Goal: Check status

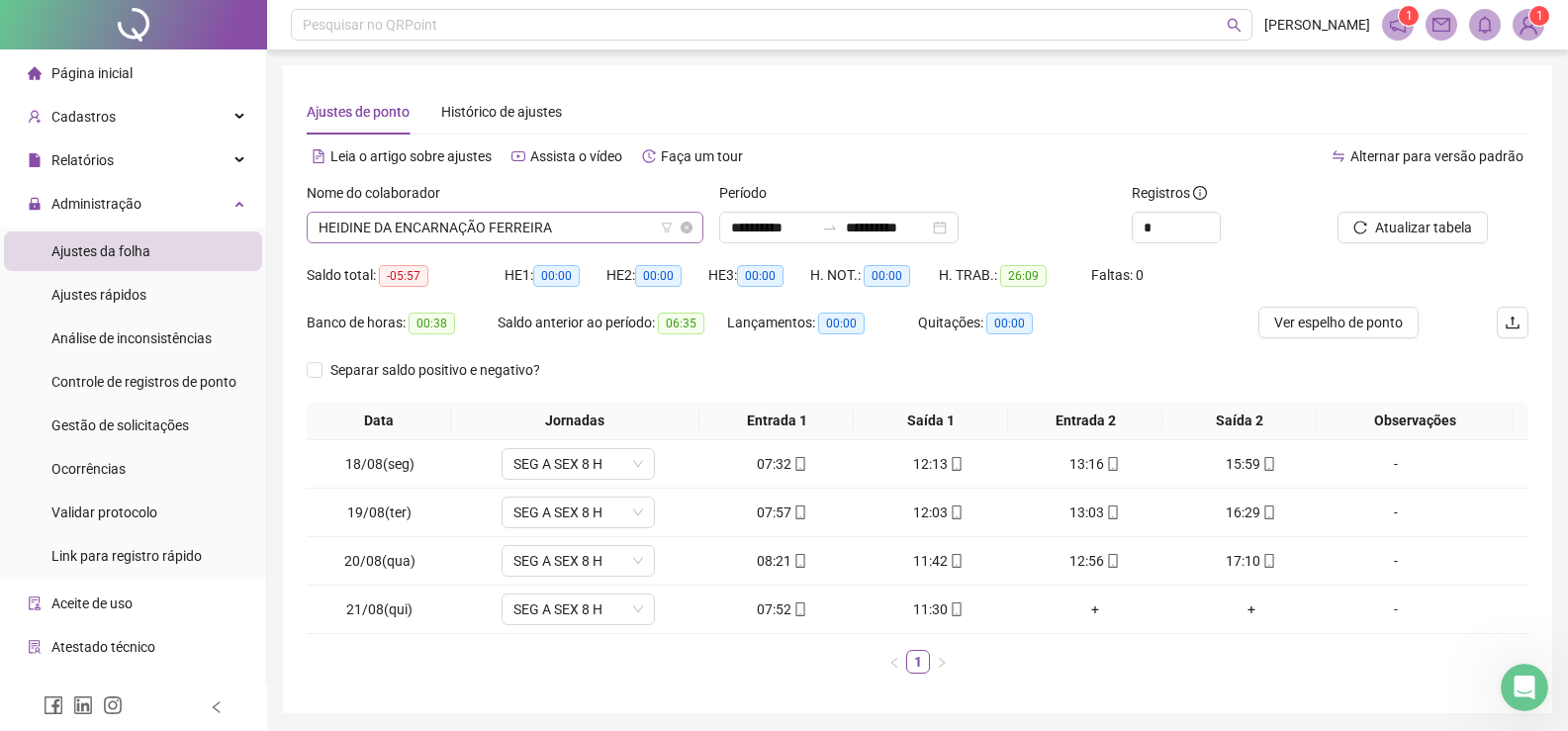
click at [570, 227] on span "HEIDINE DA ENCARNAÇÃO FERREIRA" at bounding box center [504, 228] width 373 height 30
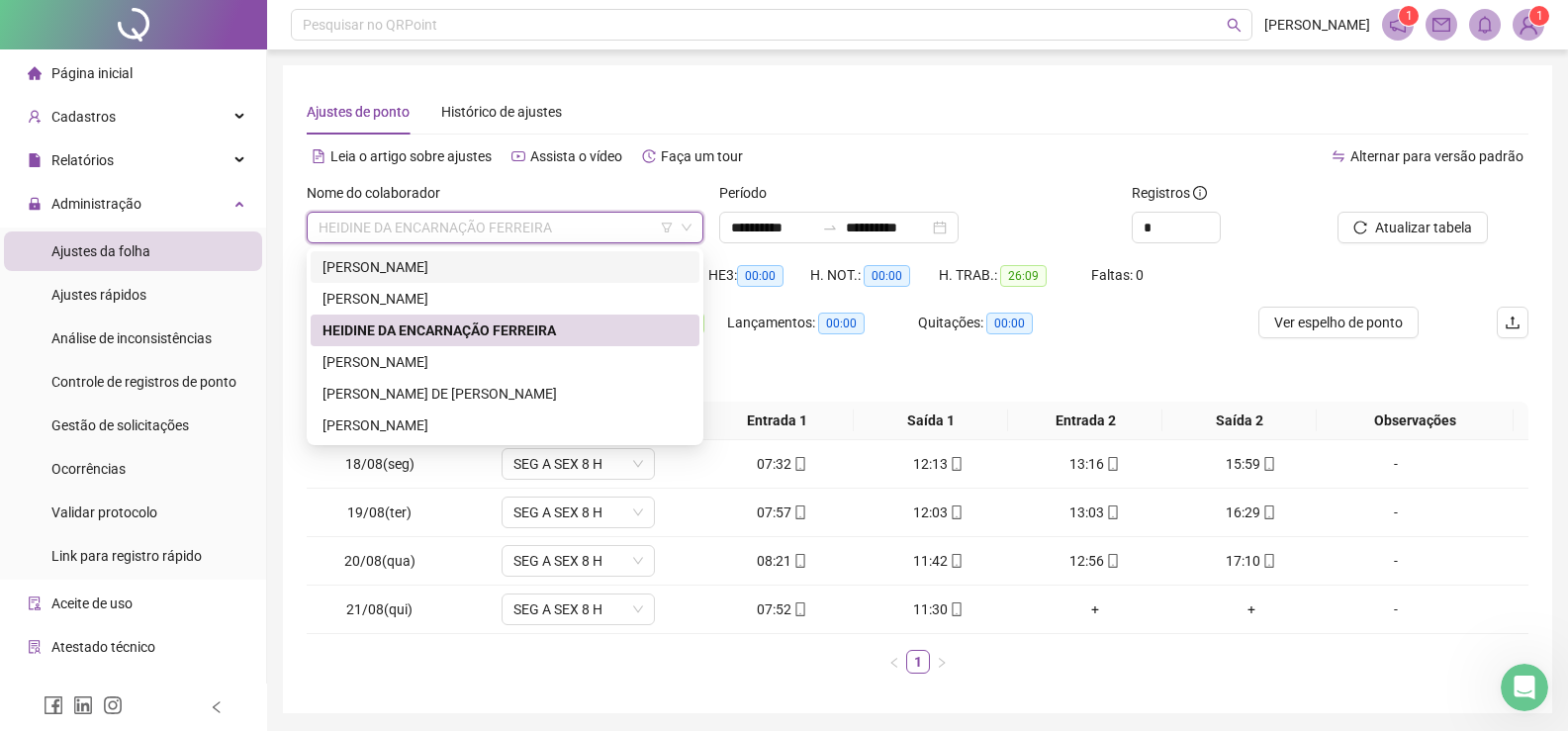
click at [483, 267] on div "[PERSON_NAME]" at bounding box center [504, 268] width 365 height 22
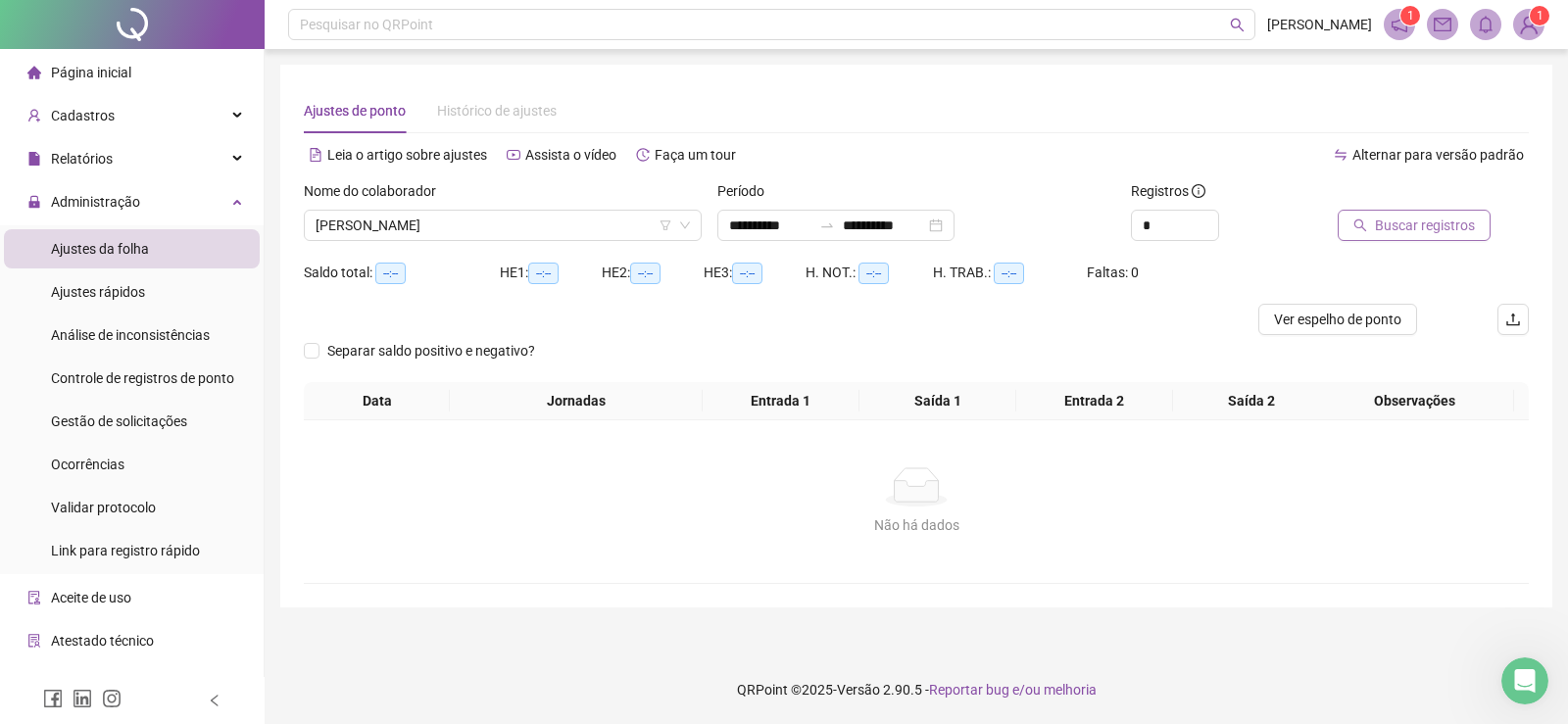
click at [1441, 231] on span "Buscar registros" at bounding box center [1424, 226] width 100 height 22
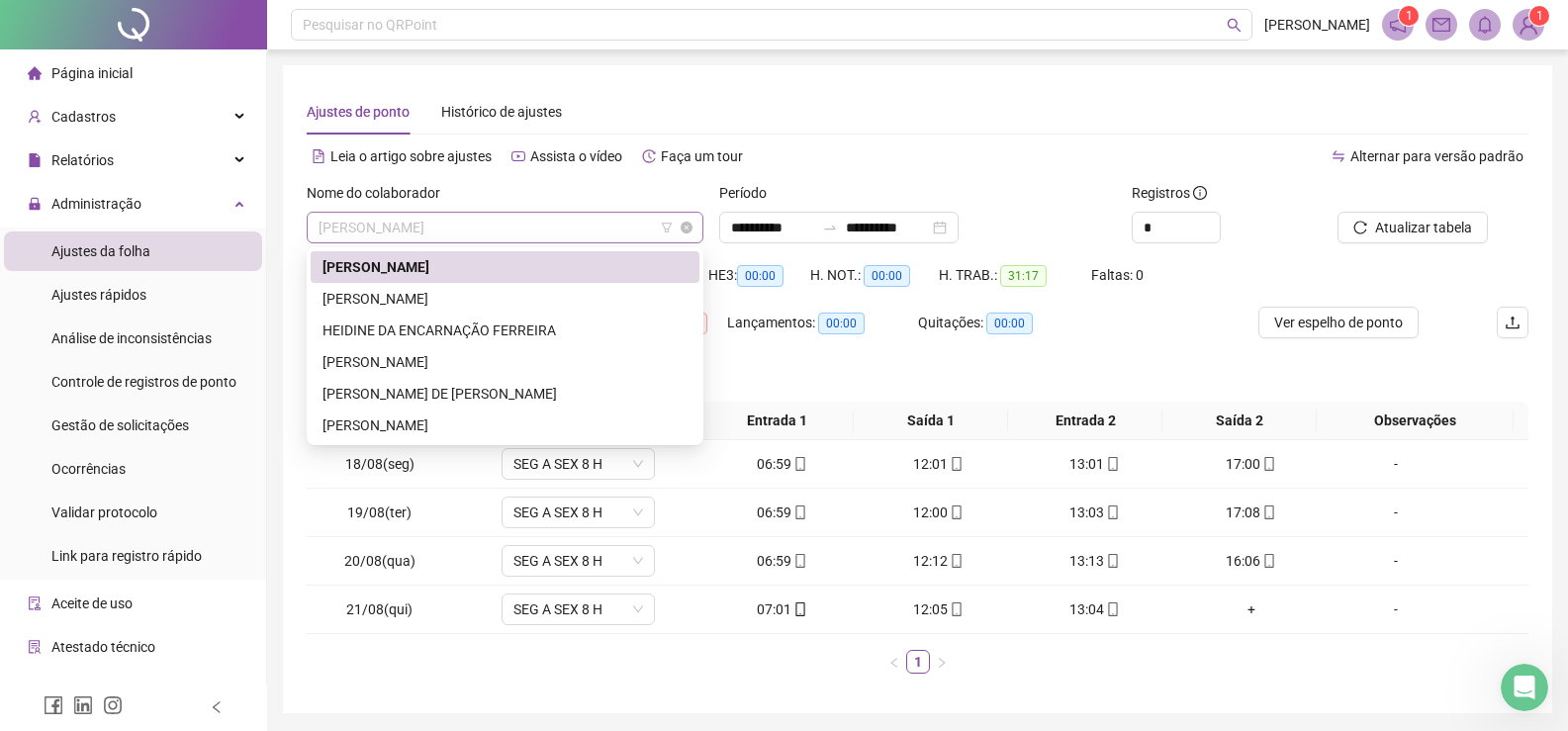
click at [561, 227] on span "[PERSON_NAME]" at bounding box center [504, 228] width 373 height 30
click at [431, 295] on div "[PERSON_NAME]" at bounding box center [504, 298] width 365 height 22
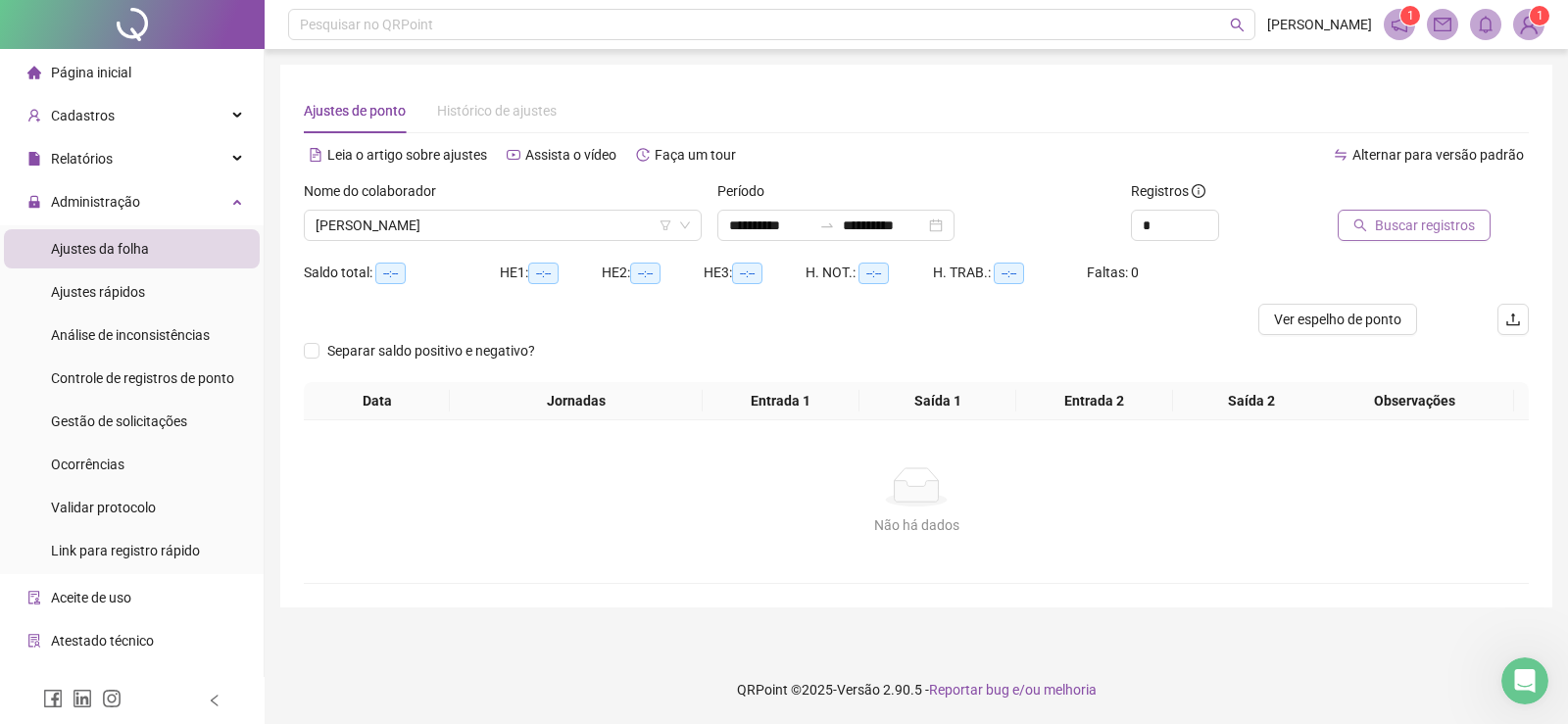
click at [1441, 230] on span "Buscar registros" at bounding box center [1424, 226] width 100 height 22
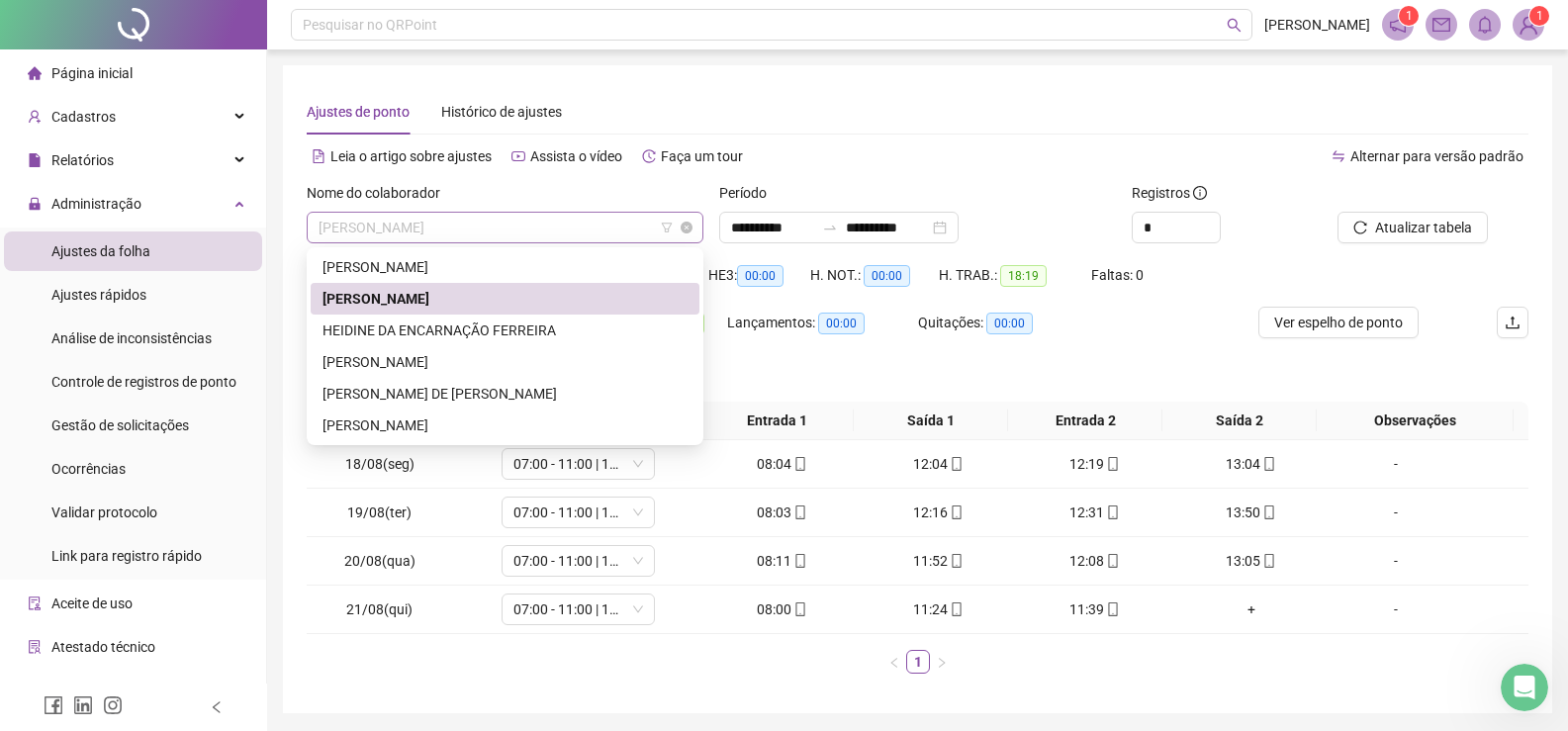
click at [593, 236] on span "[PERSON_NAME]" at bounding box center [504, 228] width 373 height 30
drag, startPoint x: 462, startPoint y: 329, endPoint x: 526, endPoint y: 326, distance: 64.1
click at [466, 329] on div "HEIDINE DA ENCARNAÇÃO FERREIRA" at bounding box center [504, 330] width 365 height 22
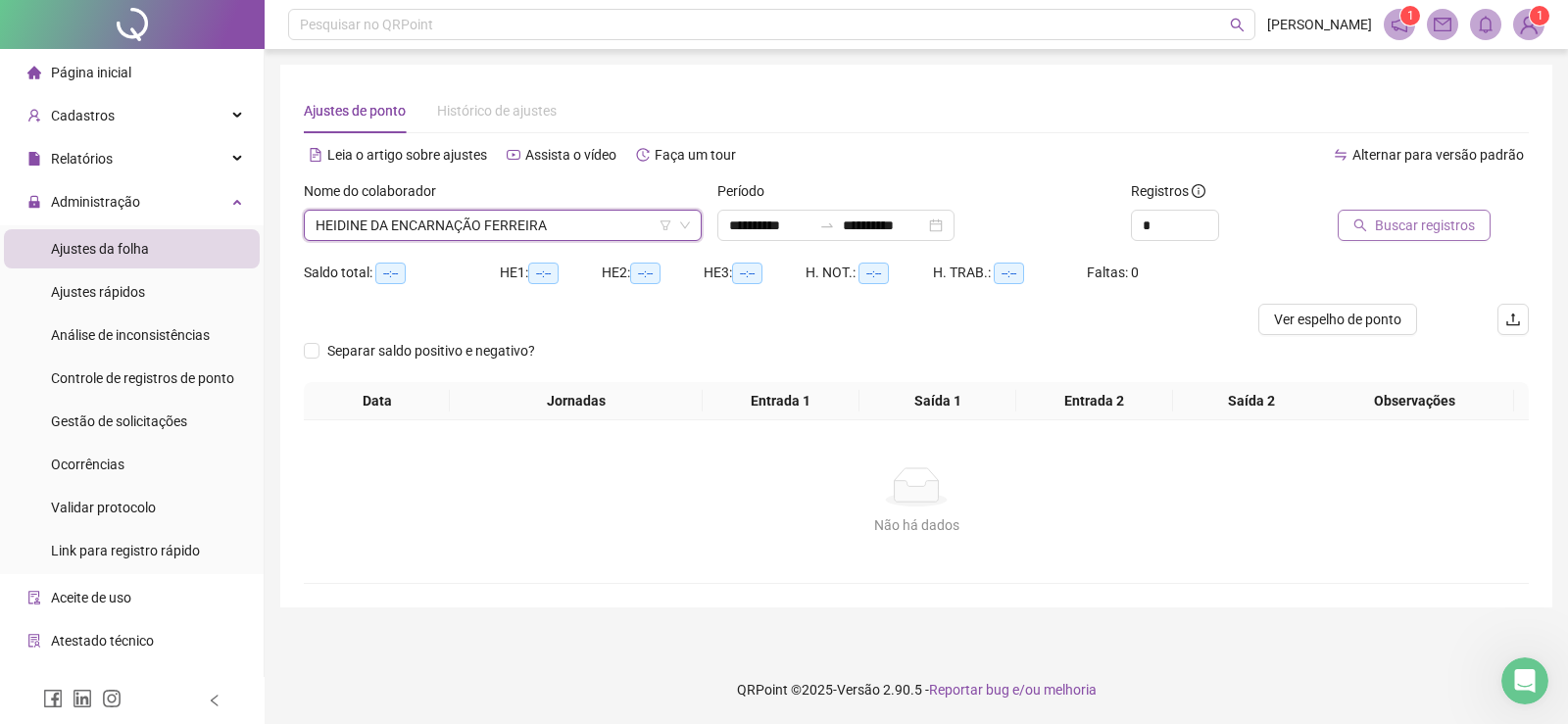
click at [1414, 230] on span "Buscar registros" at bounding box center [1424, 226] width 100 height 22
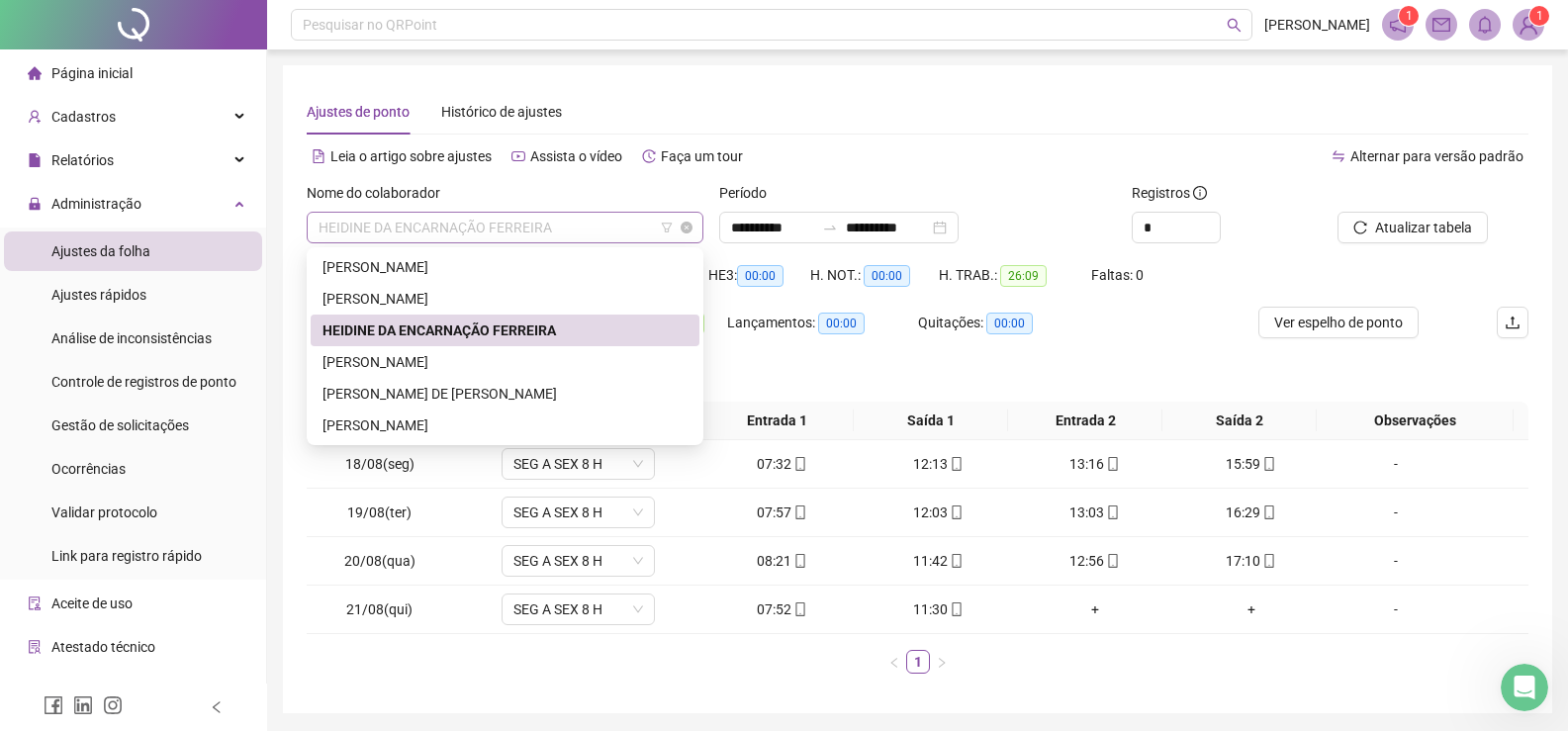
click at [588, 227] on span "HEIDINE DA ENCARNAÇÃO FERREIRA" at bounding box center [504, 228] width 373 height 30
click at [404, 365] on div "[PERSON_NAME]" at bounding box center [504, 362] width 365 height 22
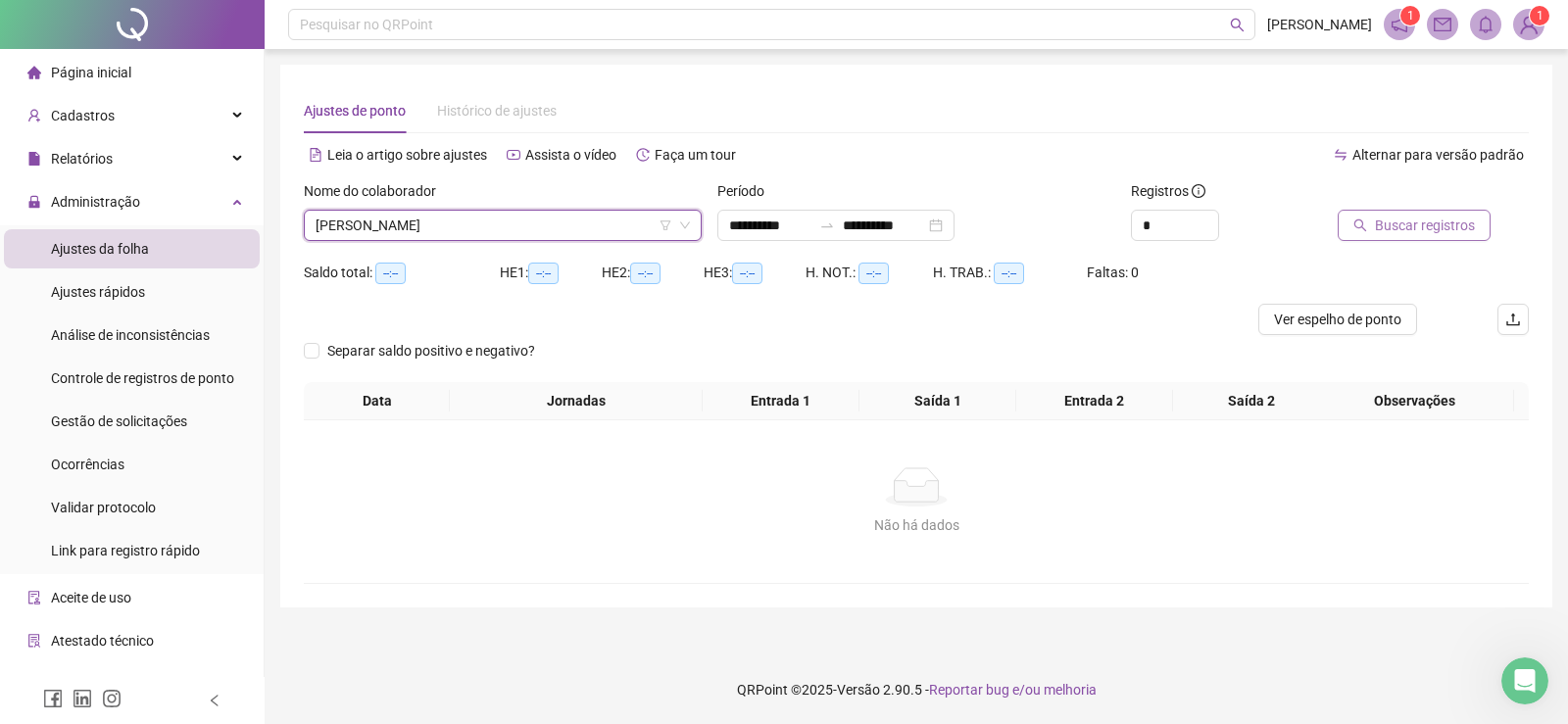
click at [1435, 222] on span "Buscar registros" at bounding box center [1424, 226] width 100 height 22
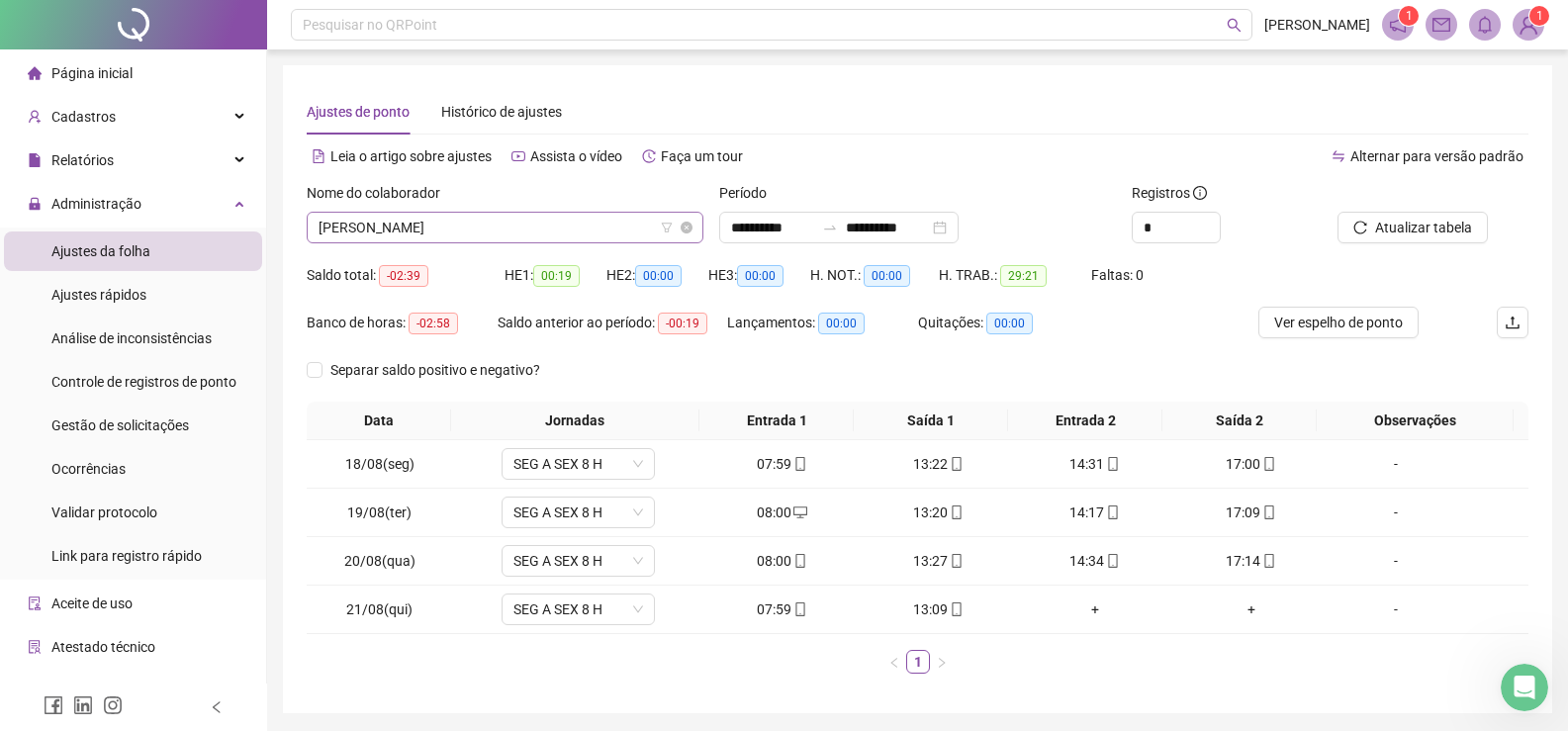
click at [588, 227] on span "[PERSON_NAME]" at bounding box center [504, 228] width 373 height 30
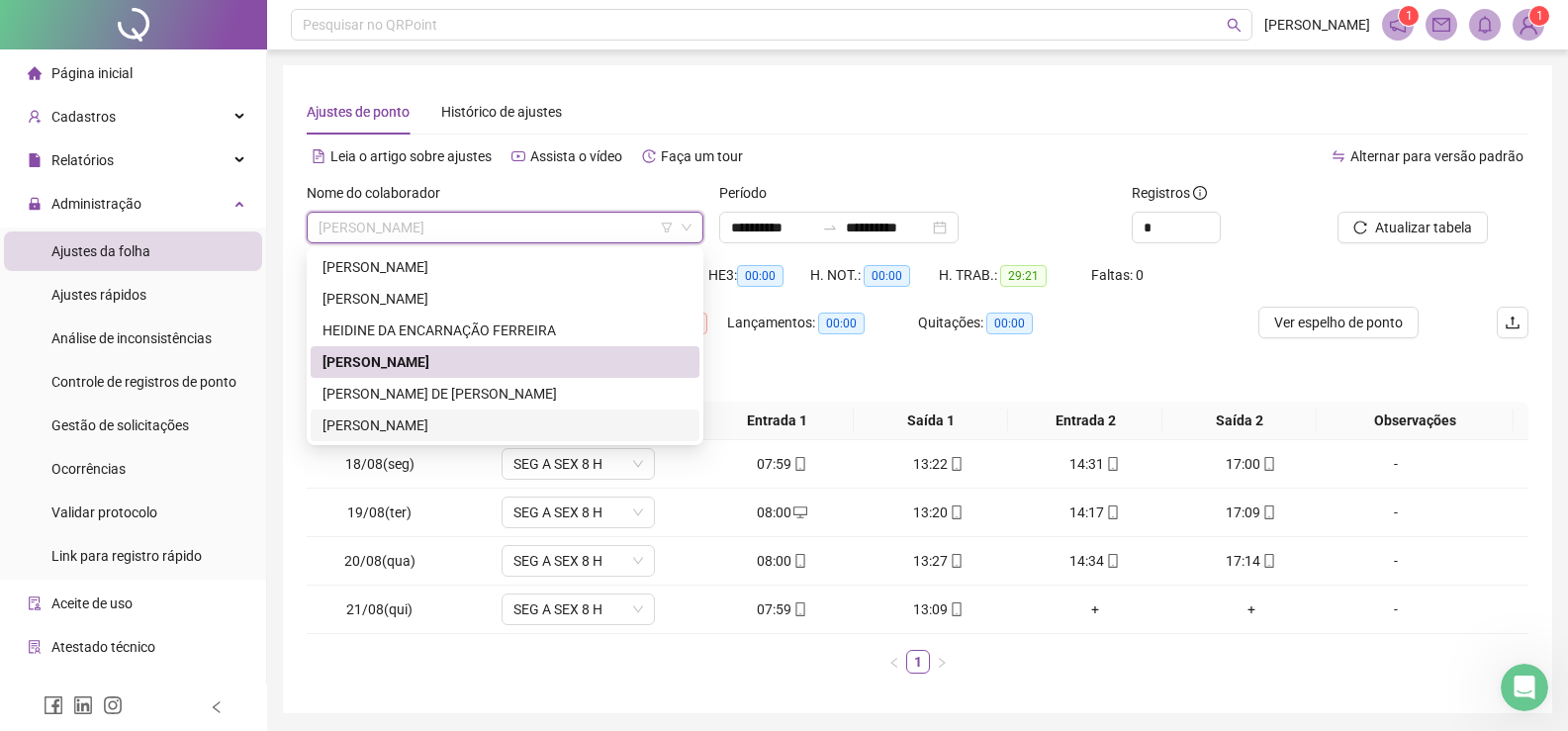
click at [434, 423] on div "[PERSON_NAME]" at bounding box center [504, 426] width 365 height 22
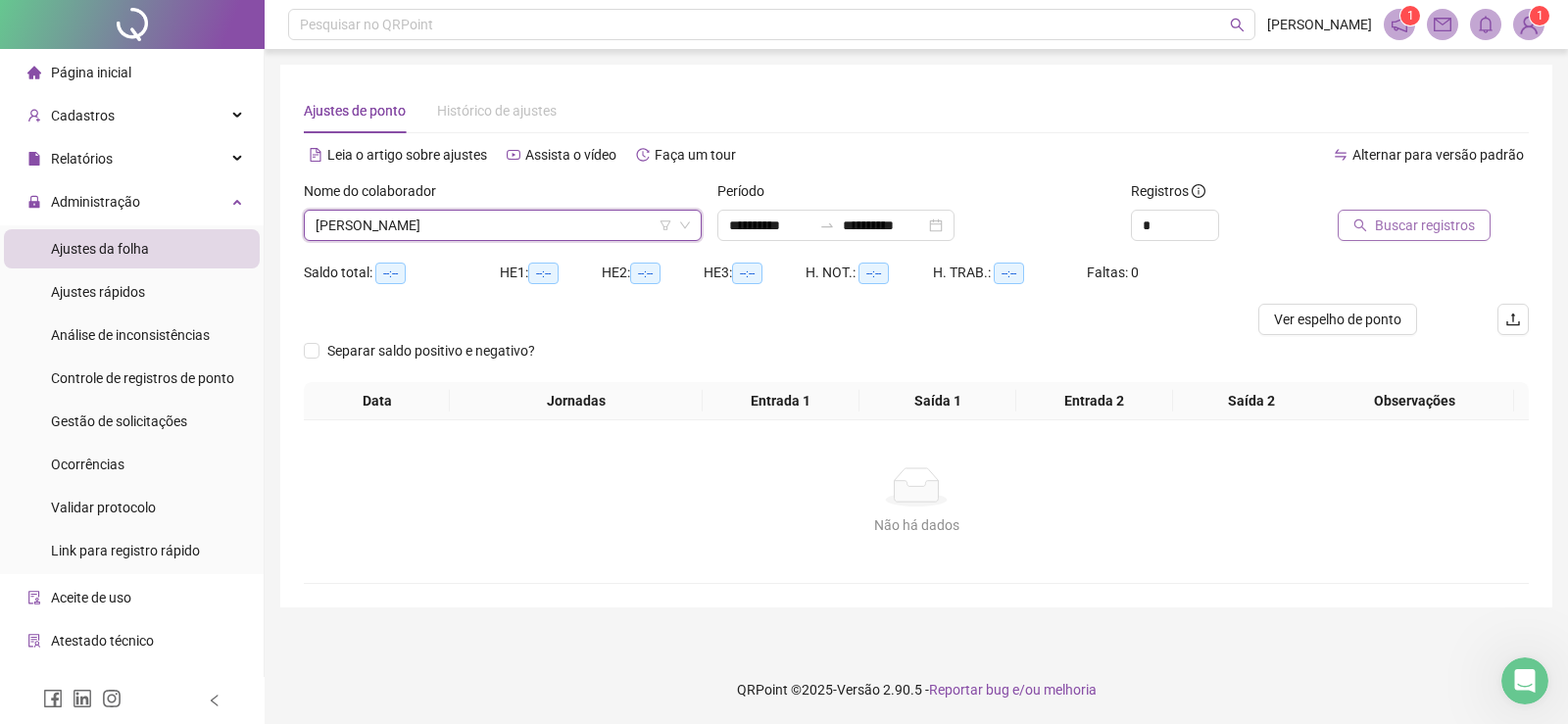
click at [1417, 230] on span "Buscar registros" at bounding box center [1424, 226] width 100 height 22
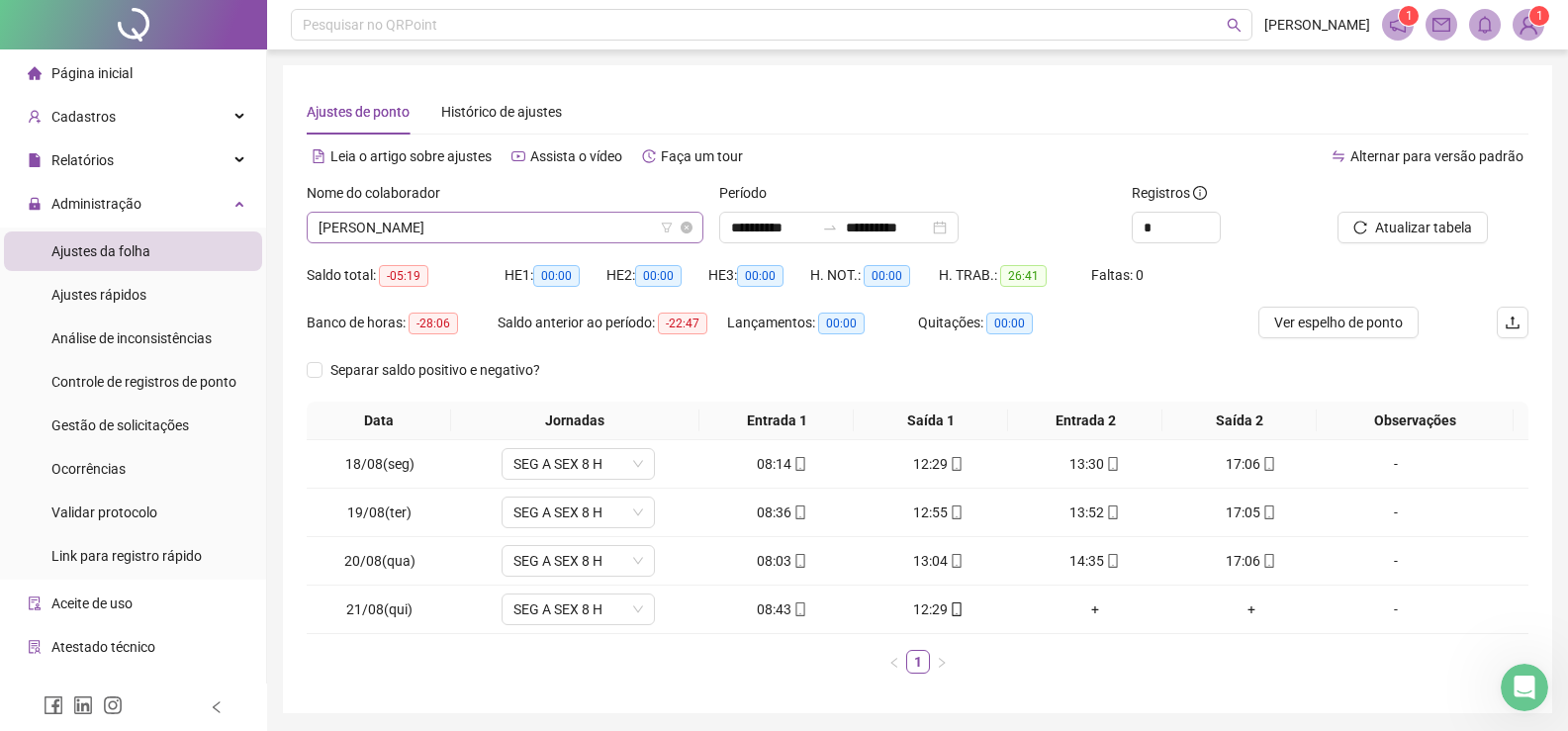
click at [597, 237] on span "[PERSON_NAME]" at bounding box center [504, 228] width 373 height 30
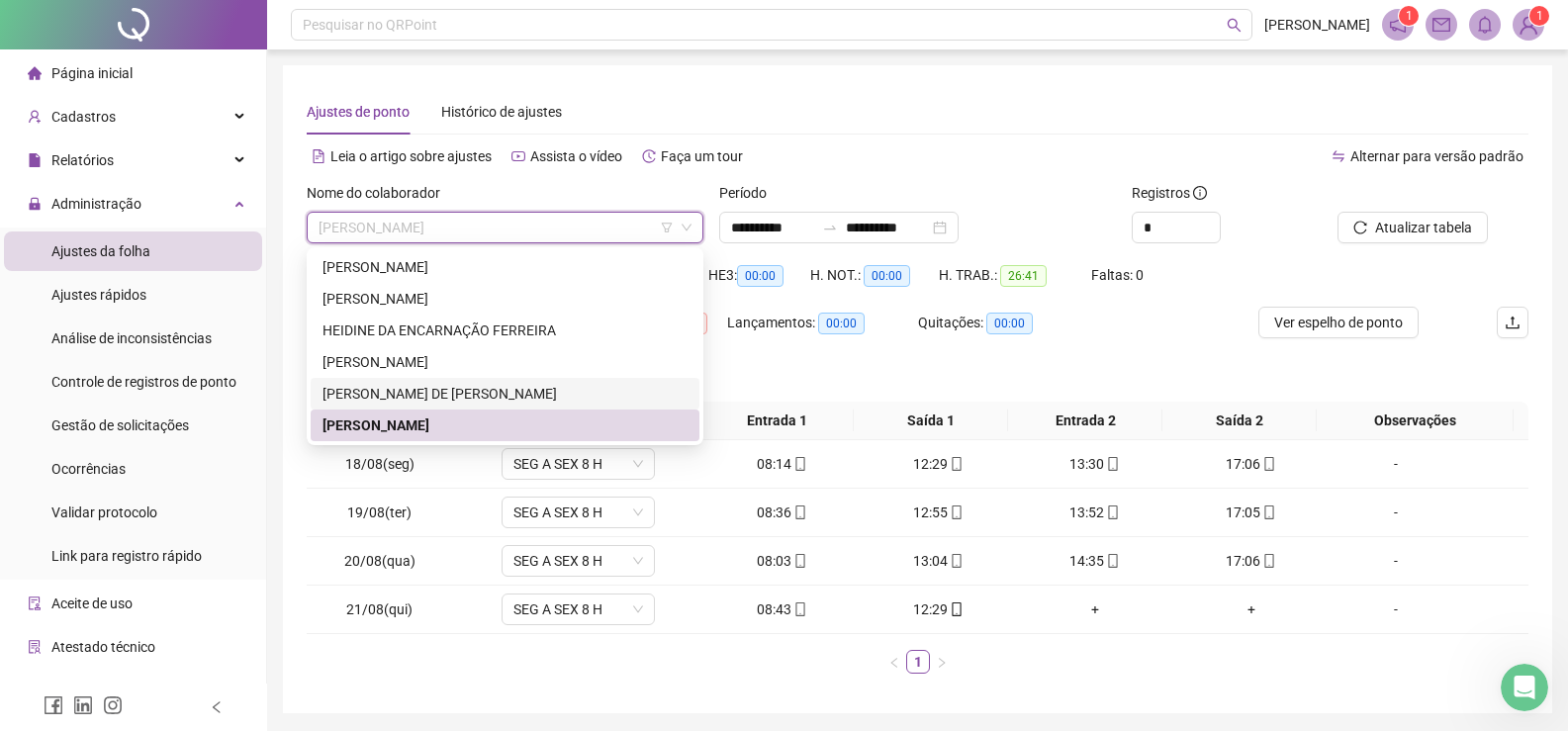
click at [417, 394] on div "[PERSON_NAME] DE [PERSON_NAME]" at bounding box center [504, 394] width 365 height 22
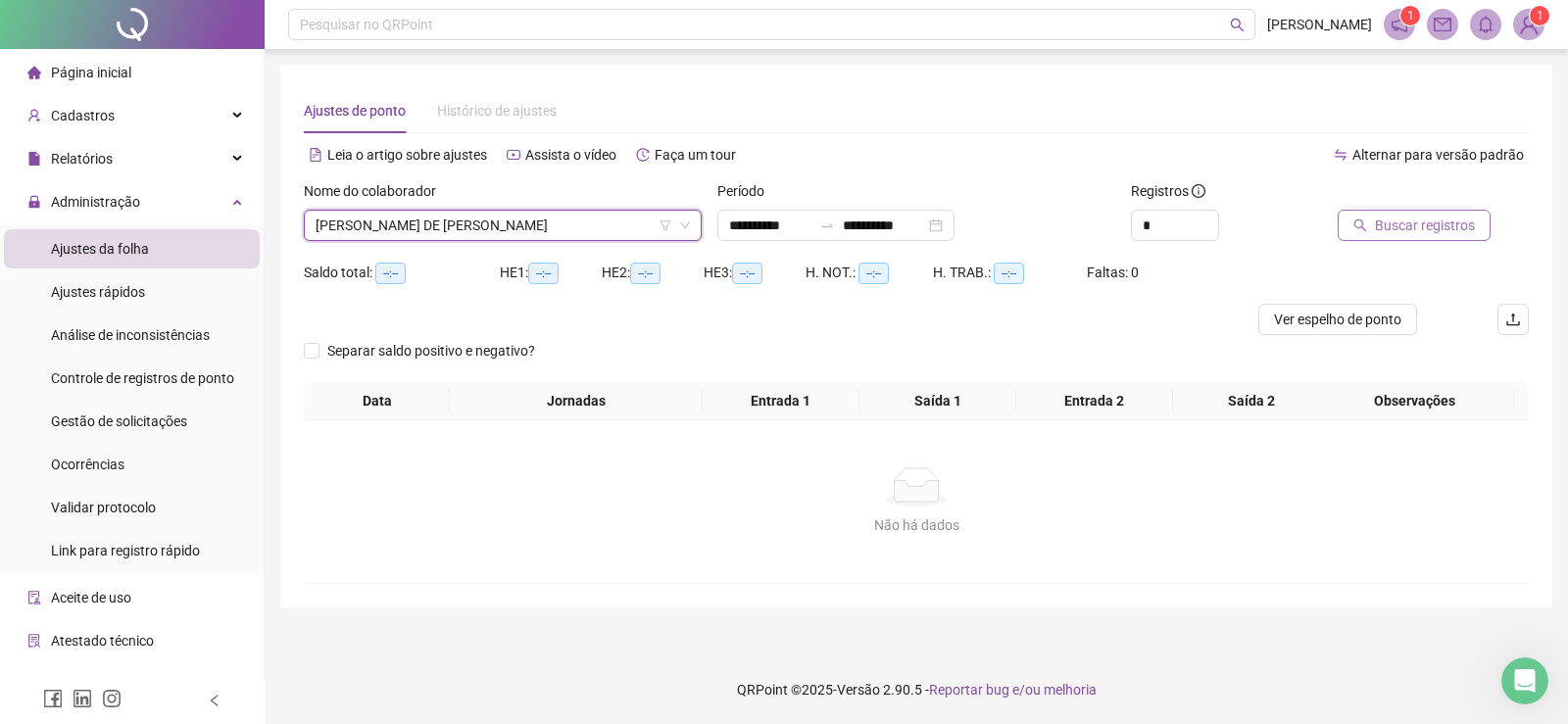
click at [1460, 229] on span "Buscar registros" at bounding box center [1424, 226] width 100 height 22
